Goal: Browse casually

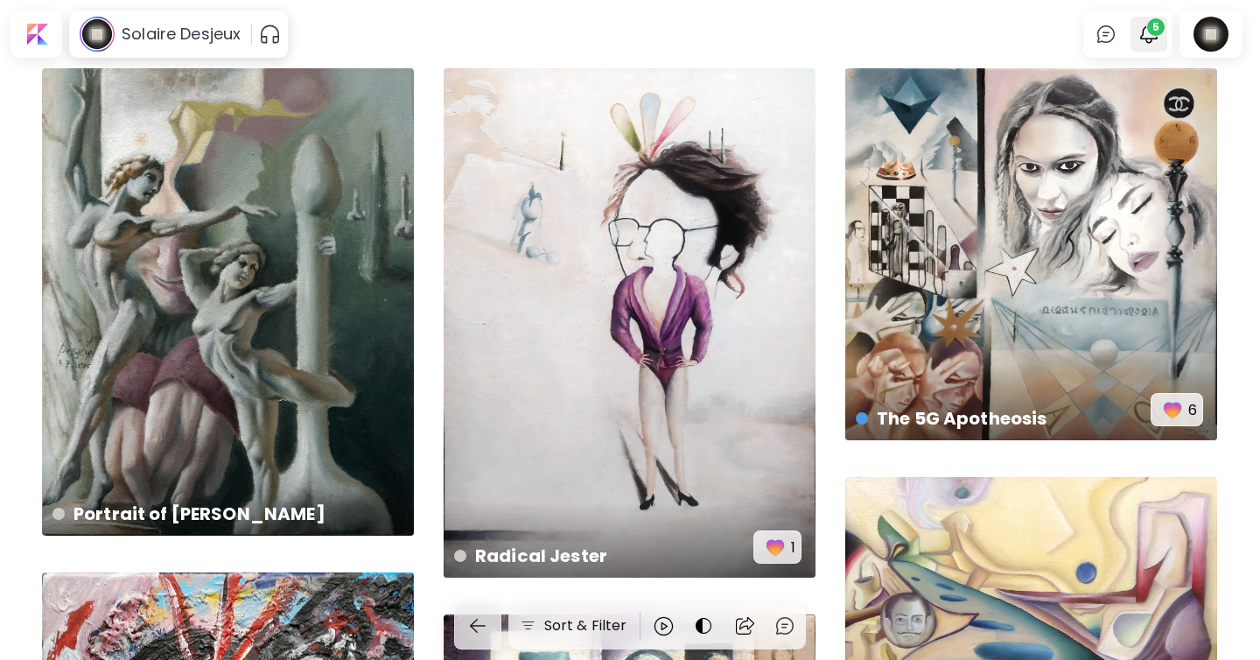
click at [1141, 25] on img "button" at bounding box center [1148, 34] width 21 height 21
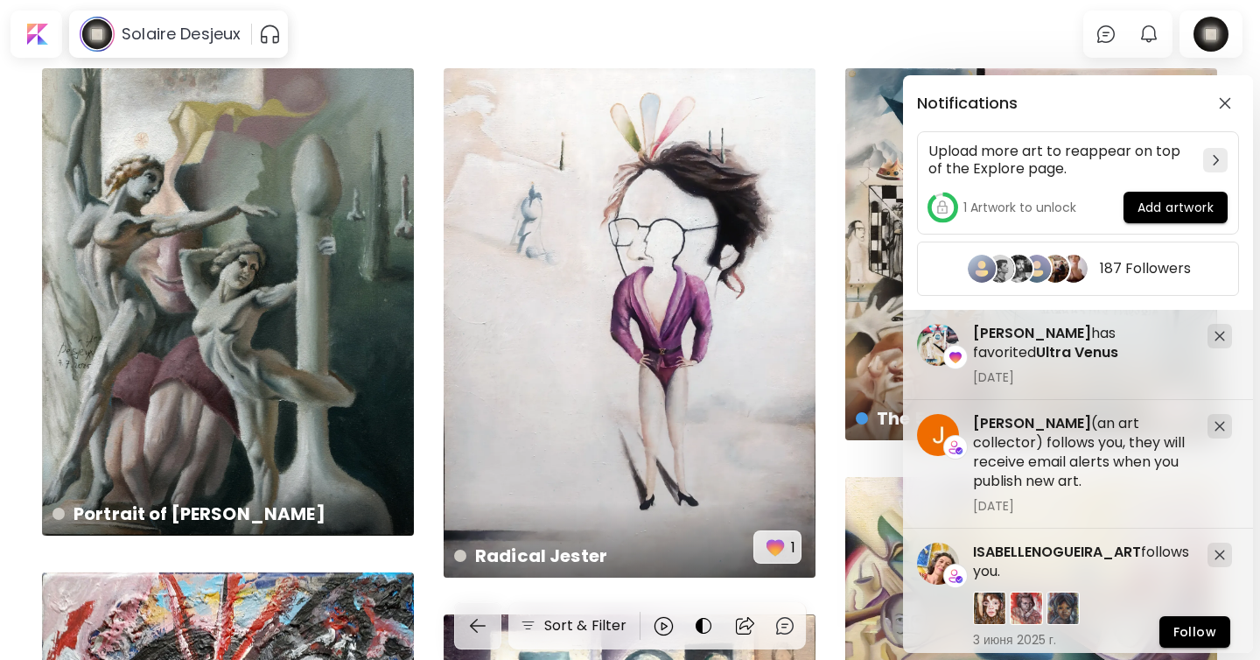
click at [1140, 28] on div "Notifications Upload more art to reappear on top of the Explore page. 1 Artwork…" at bounding box center [630, 330] width 1260 height 660
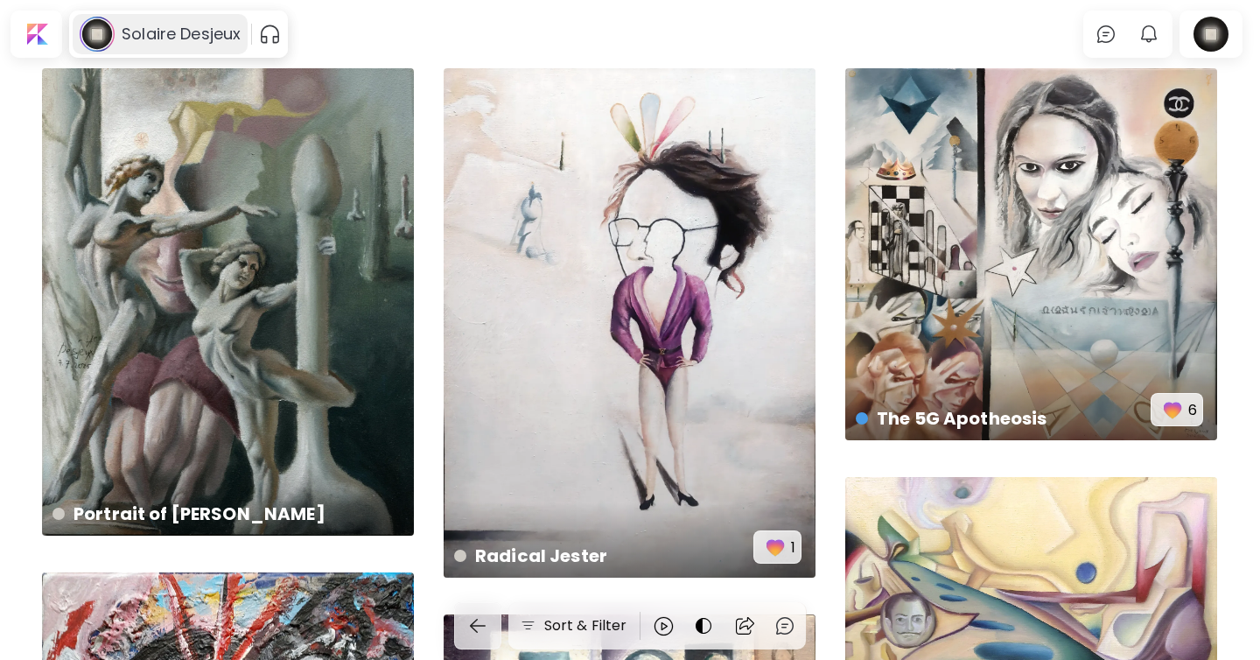
click at [206, 33] on h6 "Solaire Desjeux" at bounding box center [181, 34] width 119 height 21
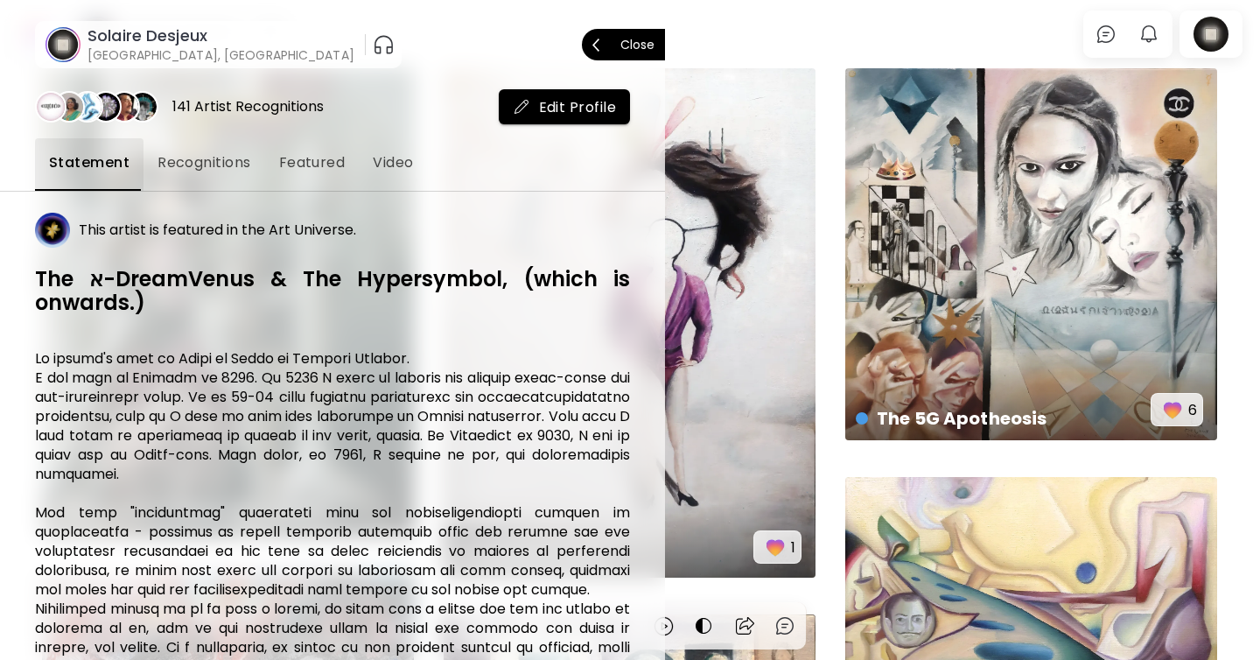
click at [603, 52] on span "Close" at bounding box center [623, 44] width 62 height 37
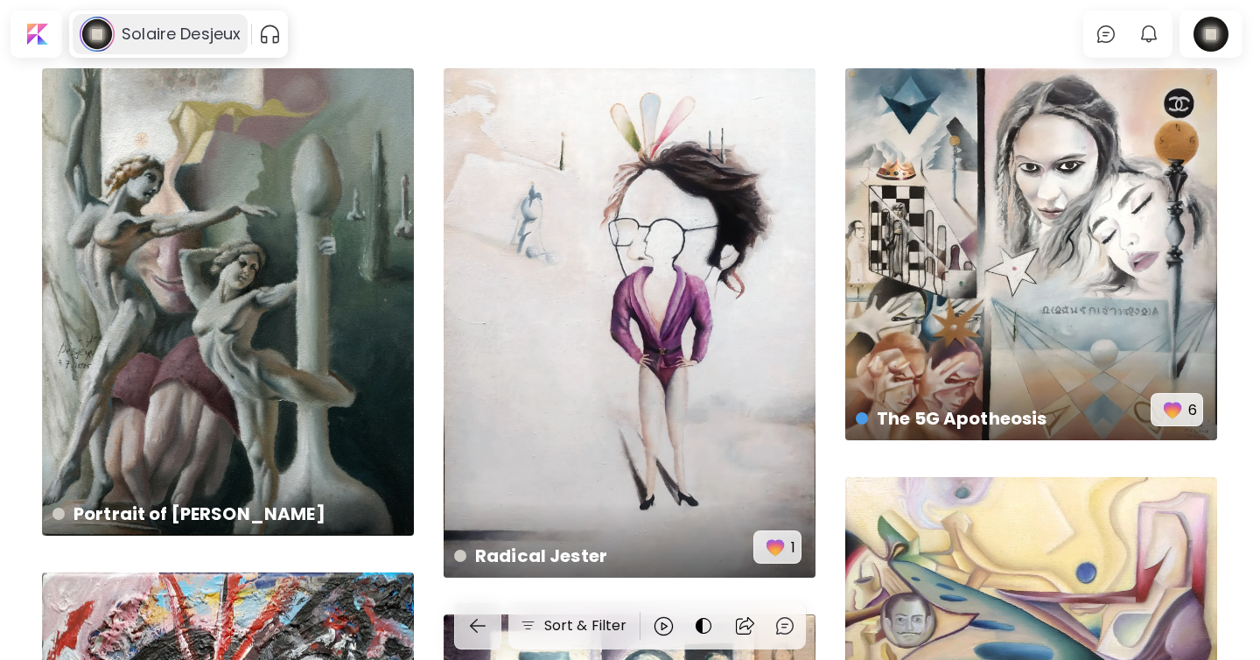
click at [209, 21] on div "Solaire Desjeux" at bounding box center [160, 34] width 175 height 40
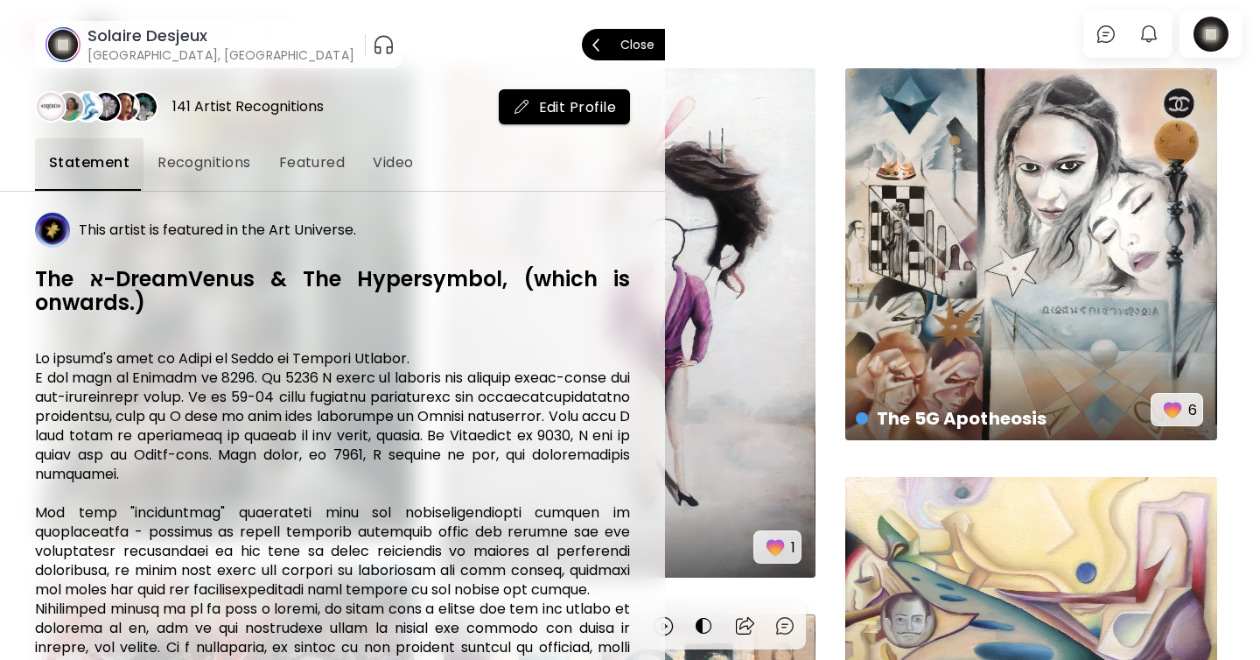
click at [615, 43] on span "Close" at bounding box center [623, 44] width 62 height 37
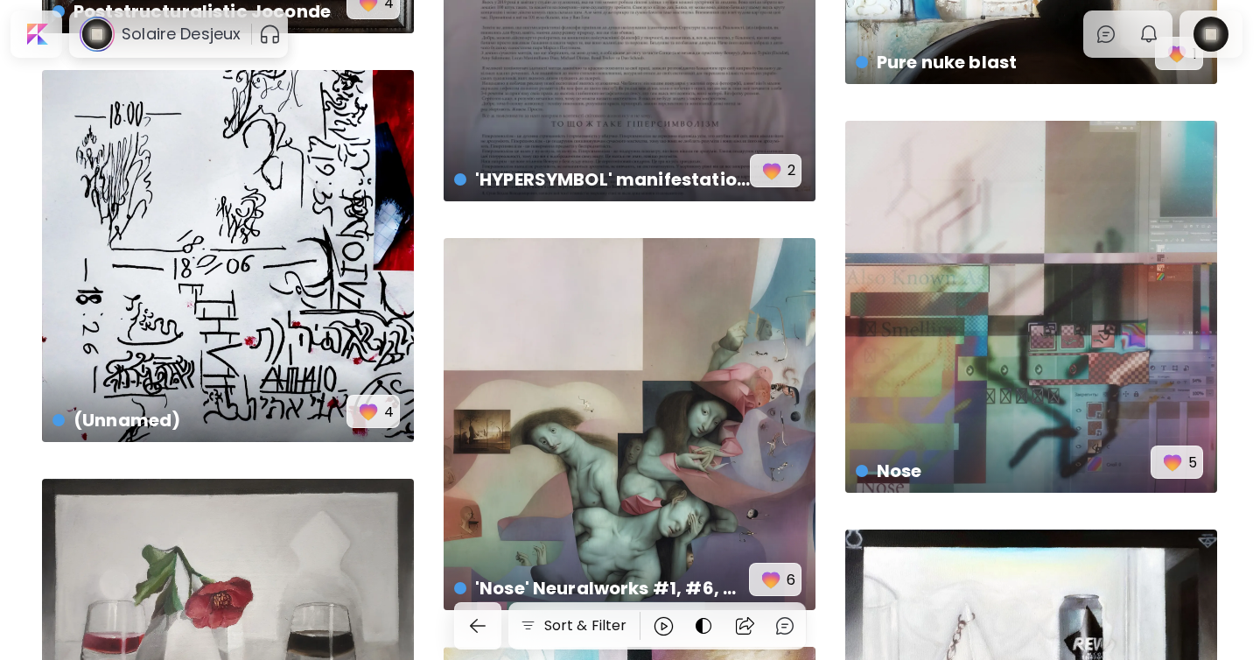
scroll to position [2220, 0]
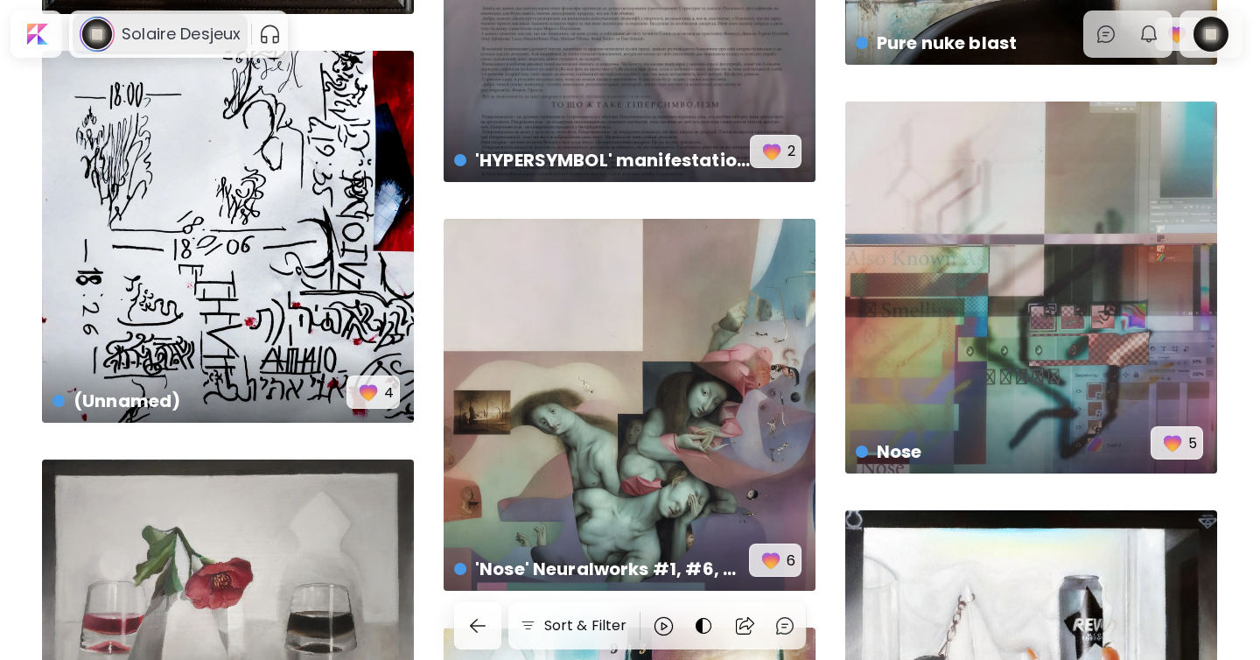
click at [207, 44] on h6 "Solaire Desjeux" at bounding box center [181, 34] width 119 height 21
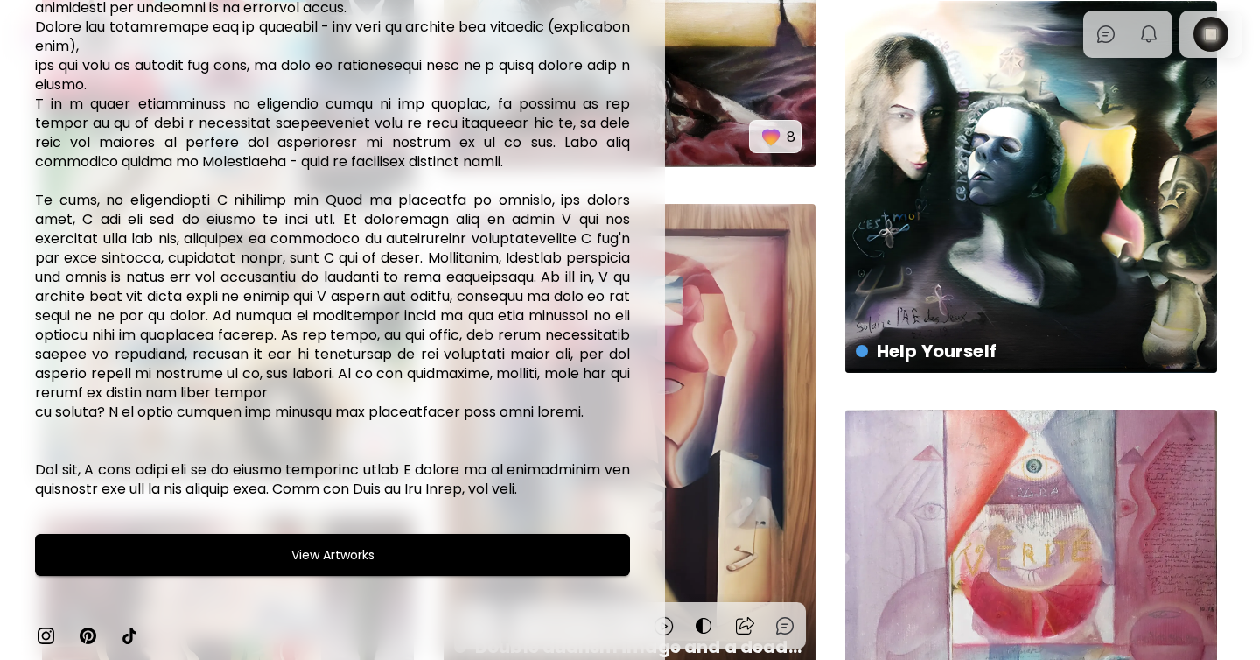
scroll to position [3421, 0]
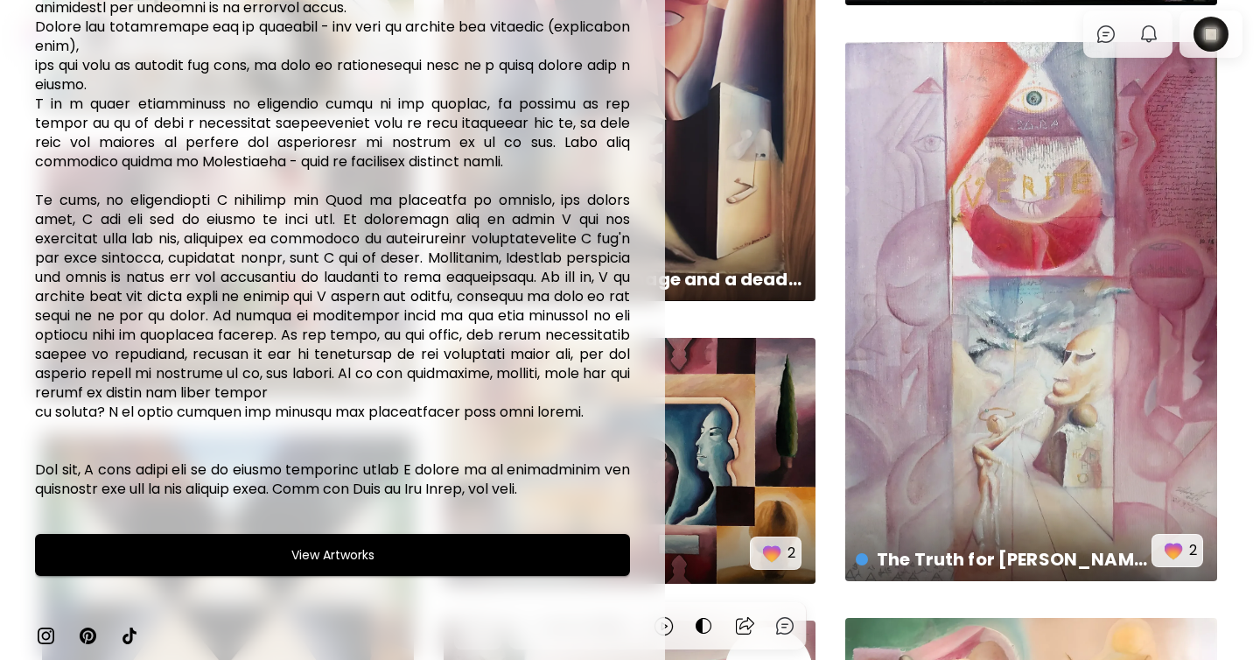
click at [44, 630] on img at bounding box center [45, 635] width 21 height 21
